Goal: Find specific page/section: Find specific page/section

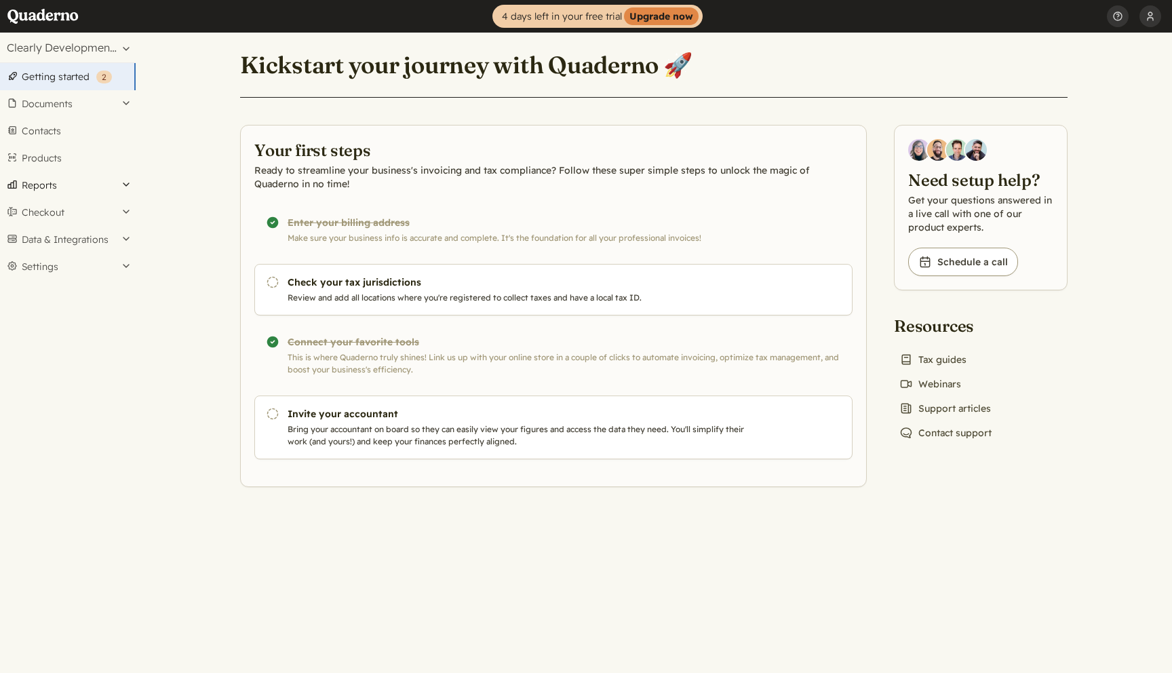
click at [71, 186] on button "Reports" at bounding box center [68, 185] width 136 height 27
click at [58, 221] on link "US sales tax" at bounding box center [68, 221] width 136 height 19
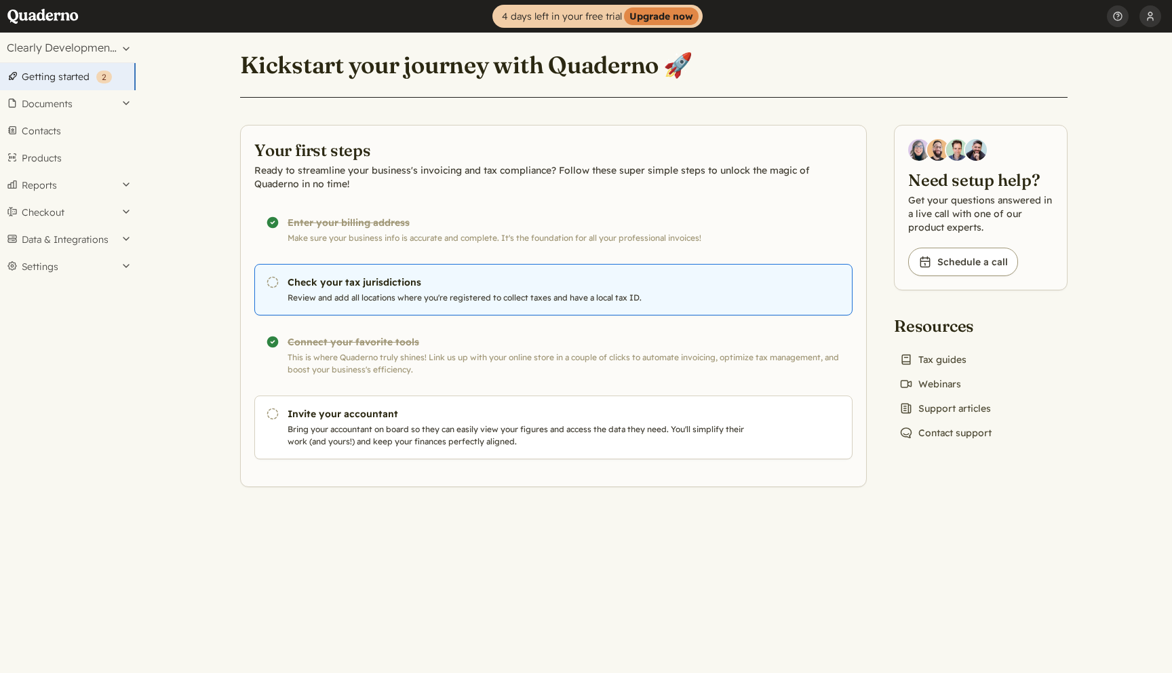
click at [455, 302] on p "Review and add all locations where you're registered to collect taxes and have …" at bounding box center [519, 298] width 462 height 12
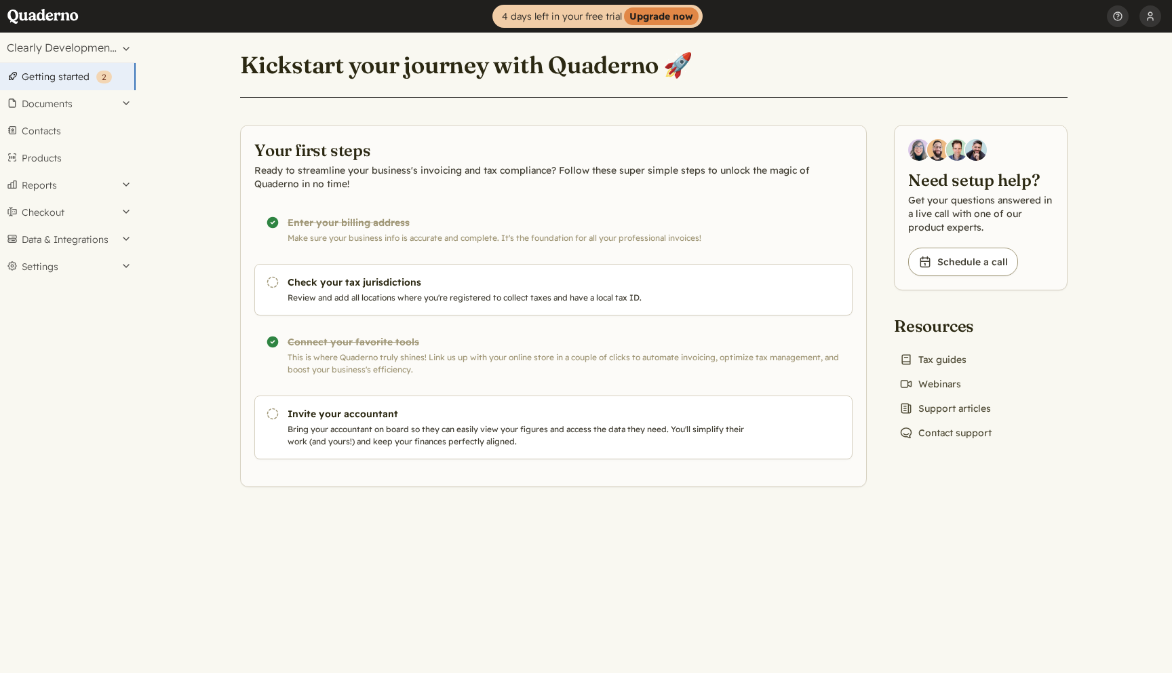
drag, startPoint x: 108, startPoint y: 20, endPoint x: 0, endPoint y: 19, distance: 107.8
click at [0, 19] on header "Home 4 days left in your free trial Upgrade now [PERSON_NAME] Profile Security …" at bounding box center [586, 16] width 1172 height 33
drag, startPoint x: 0, startPoint y: 19, endPoint x: 89, endPoint y: 18, distance: 88.8
click at [89, 18] on header "Home 4 days left in your free trial Upgrade now [PERSON_NAME] Profile Security …" at bounding box center [586, 16] width 1172 height 33
click at [78, 107] on button "Documents" at bounding box center [68, 103] width 136 height 27
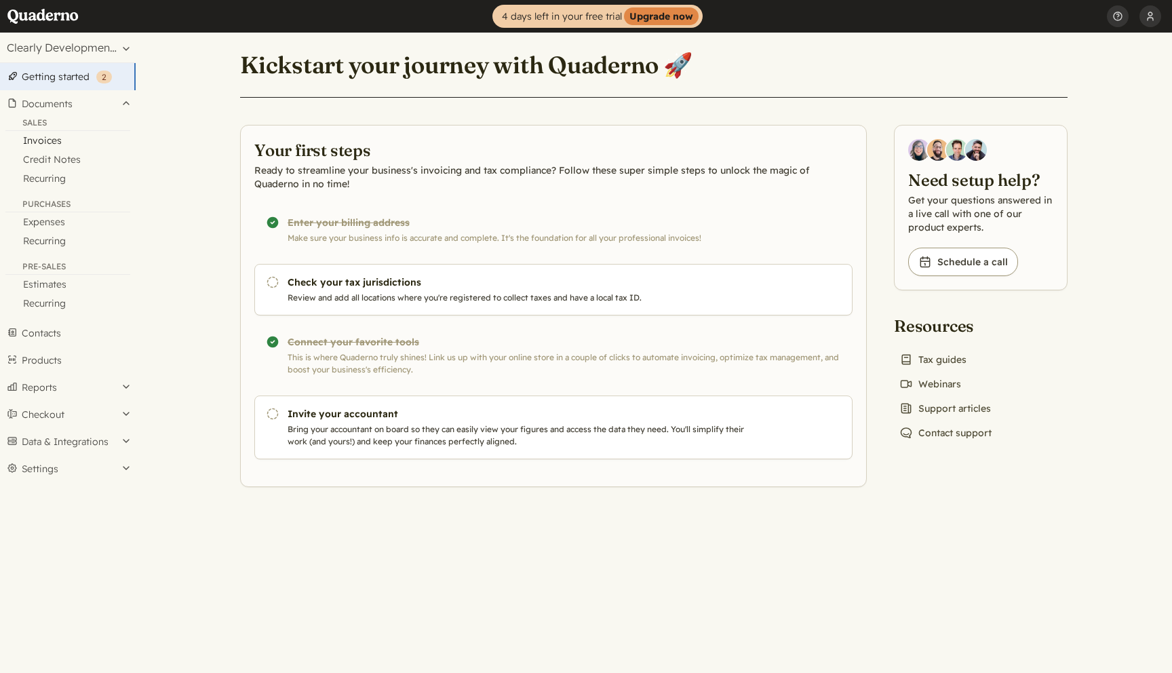
click at [66, 140] on link "Invoices" at bounding box center [68, 140] width 136 height 19
